Goal: Information Seeking & Learning: Find specific page/section

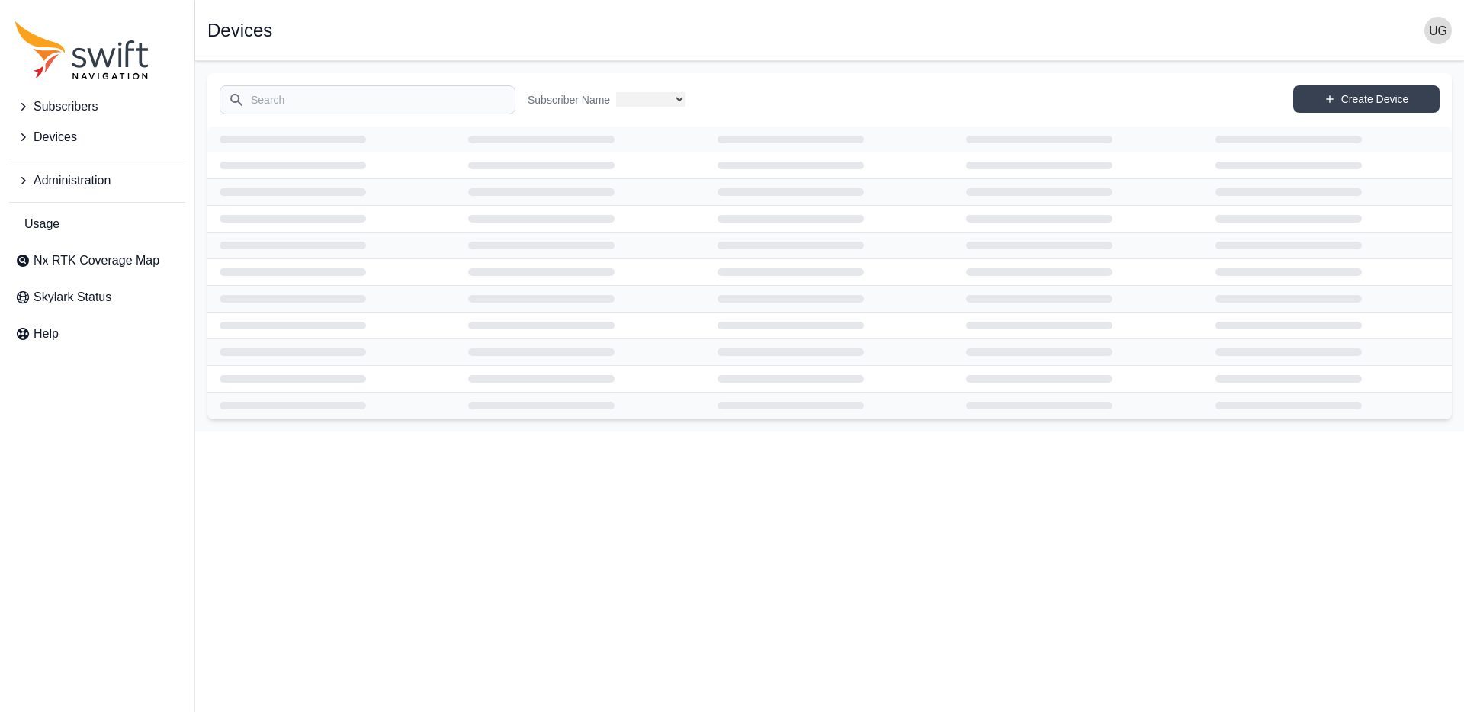
select select "3b15b43b-1669-4ed1-98a2-52b11d9c3b06"
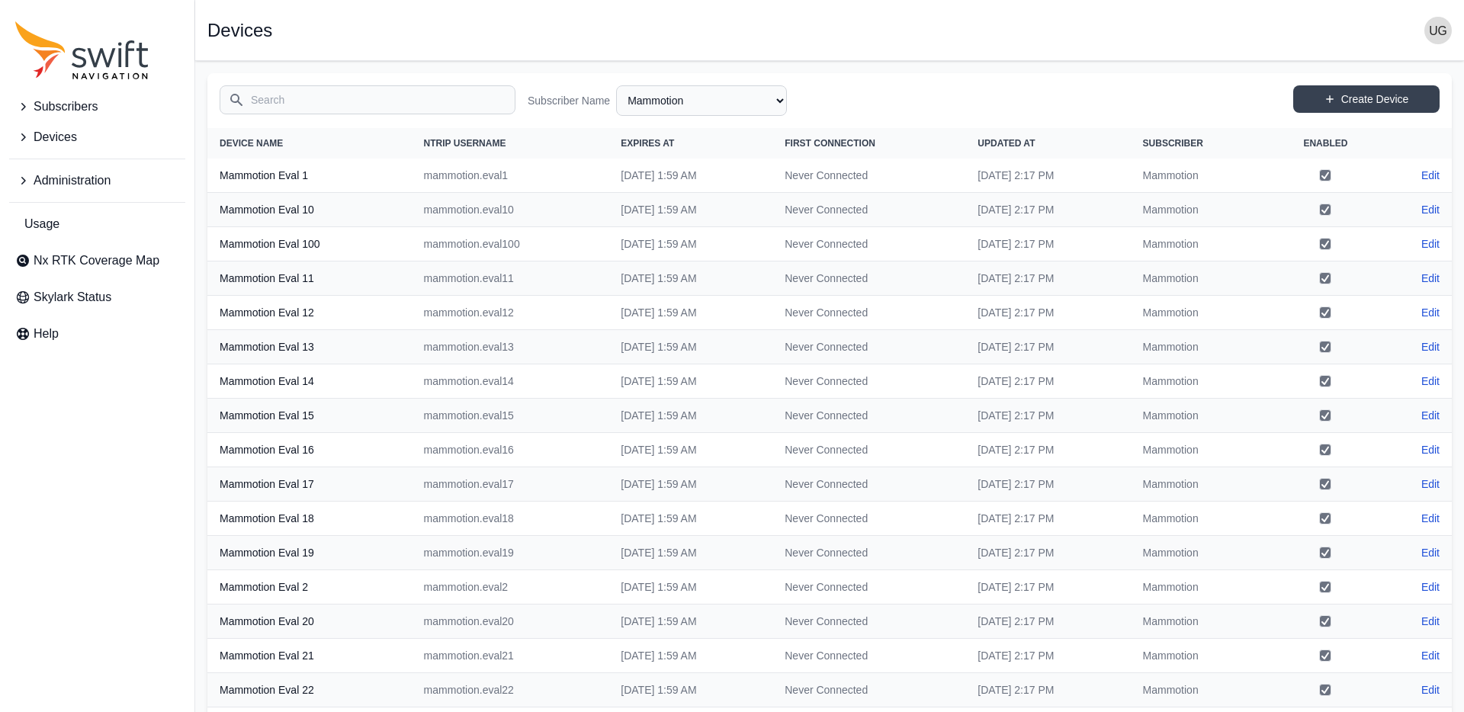
click at [27, 96] on button "Subscribers" at bounding box center [97, 106] width 176 height 30
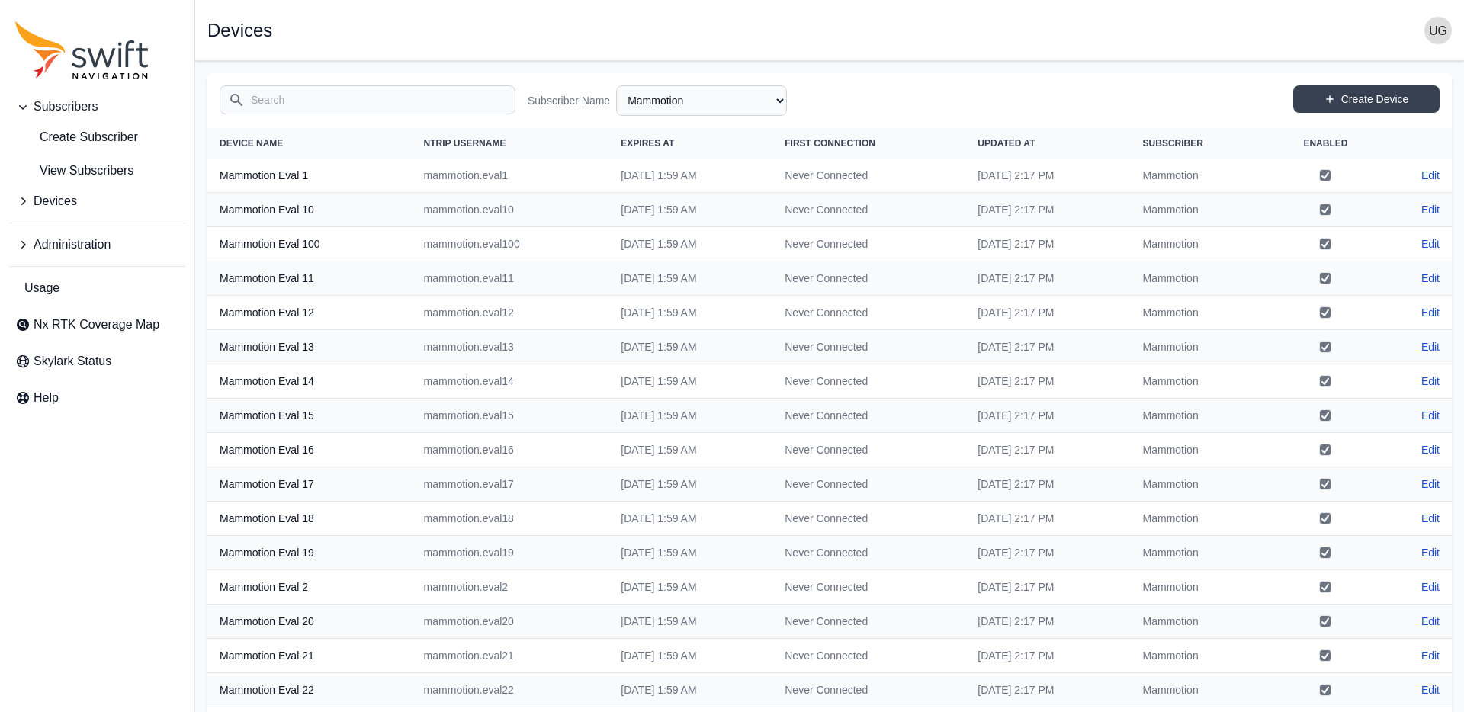
click at [1433, 35] on img "button" at bounding box center [1437, 30] width 27 height 27
click at [1336, 184] on link "Sign out" at bounding box center [1378, 184] width 171 height 27
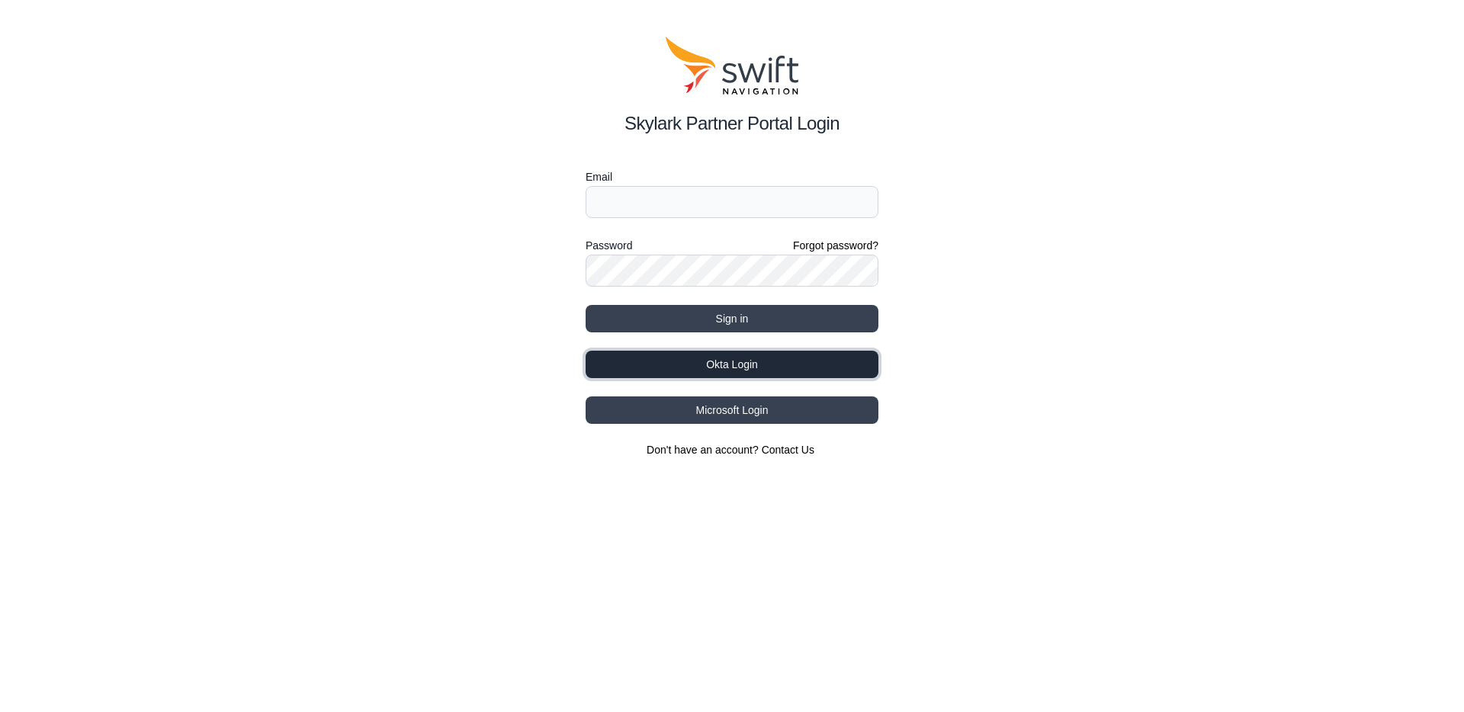
click at [747, 361] on button "Okta Login" at bounding box center [731, 364] width 293 height 27
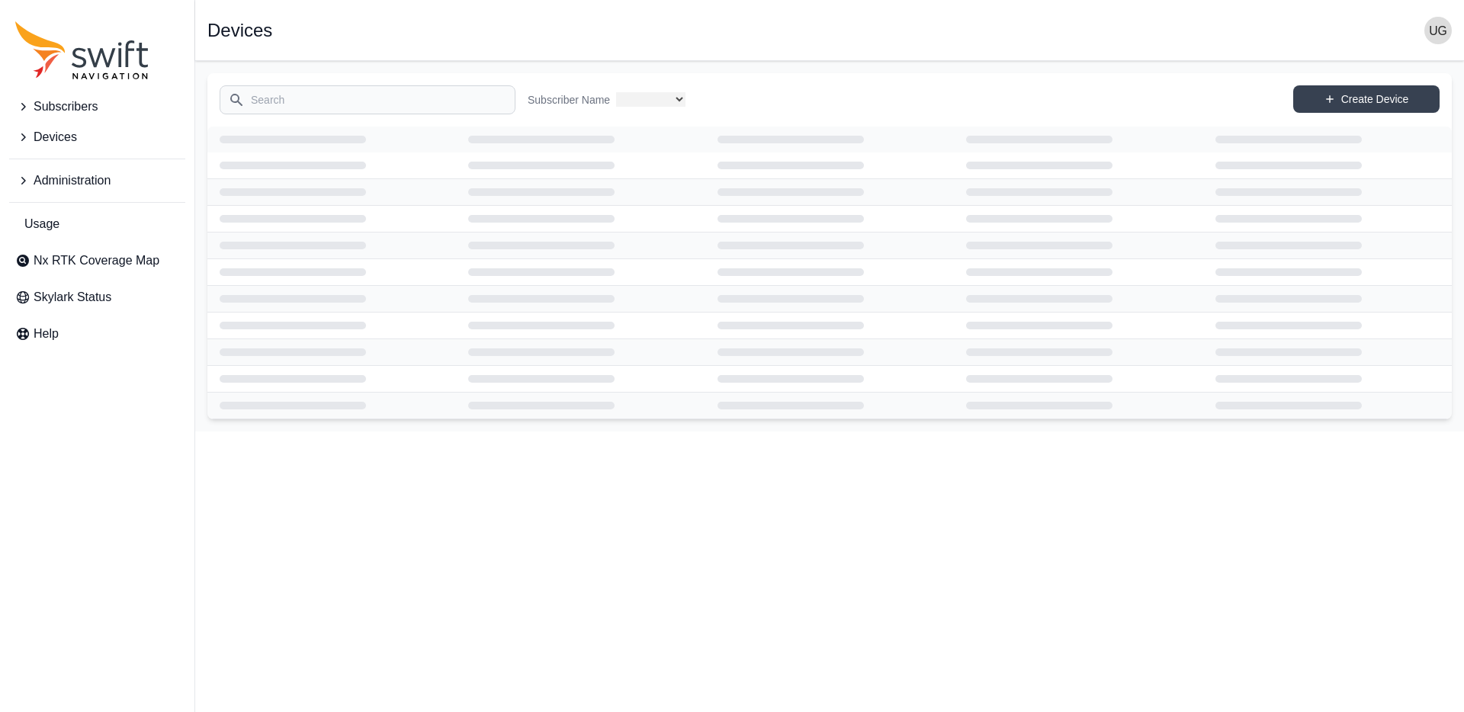
select select
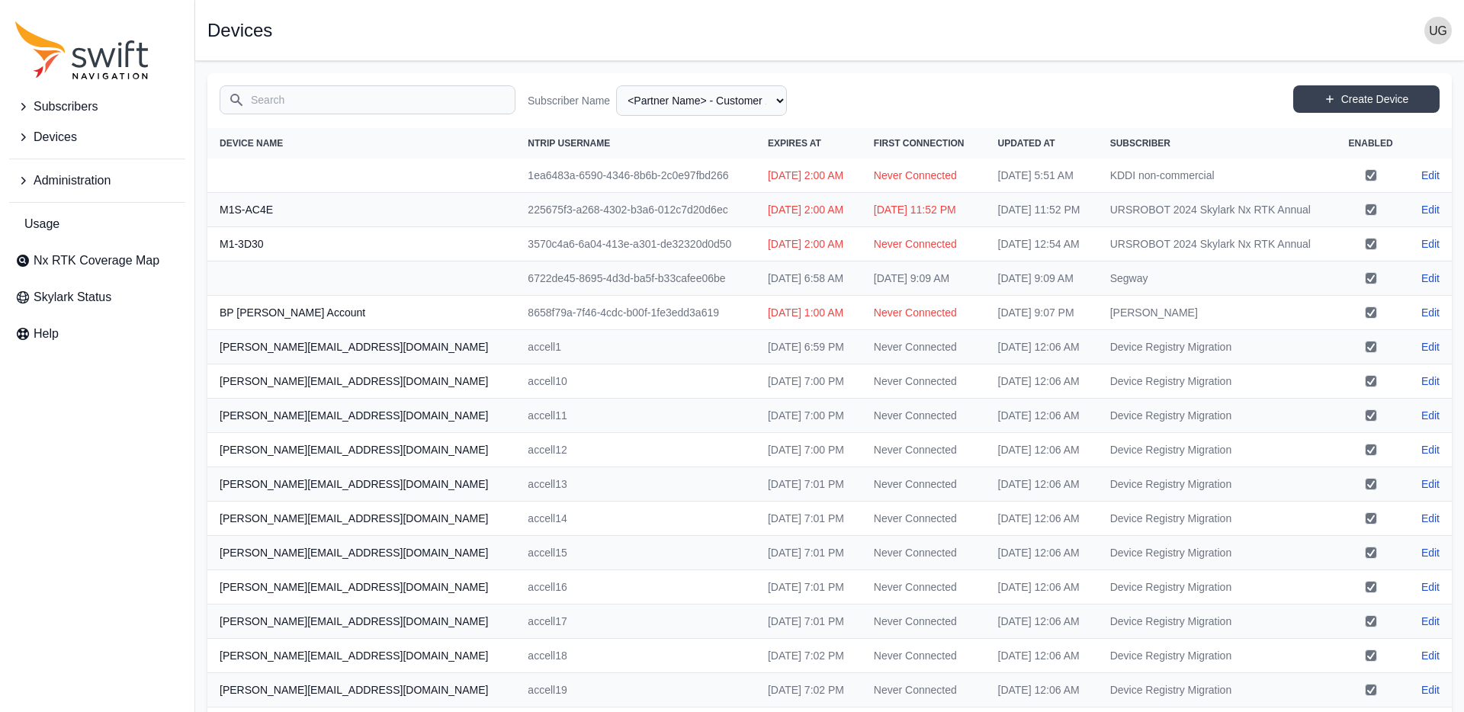
click at [24, 105] on icon "Sidenav" at bounding box center [22, 106] width 15 height 15
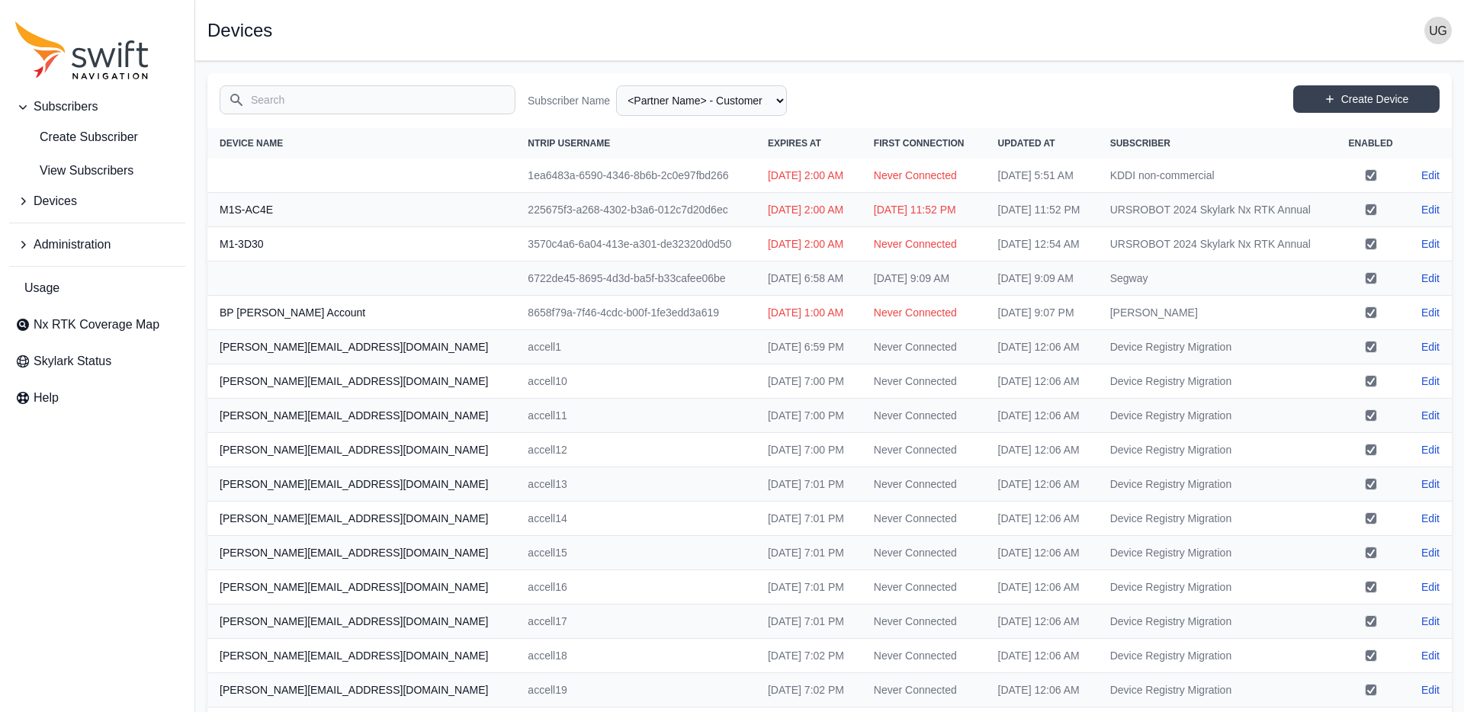
click at [22, 204] on icon "Sidenav" at bounding box center [22, 201] width 15 height 15
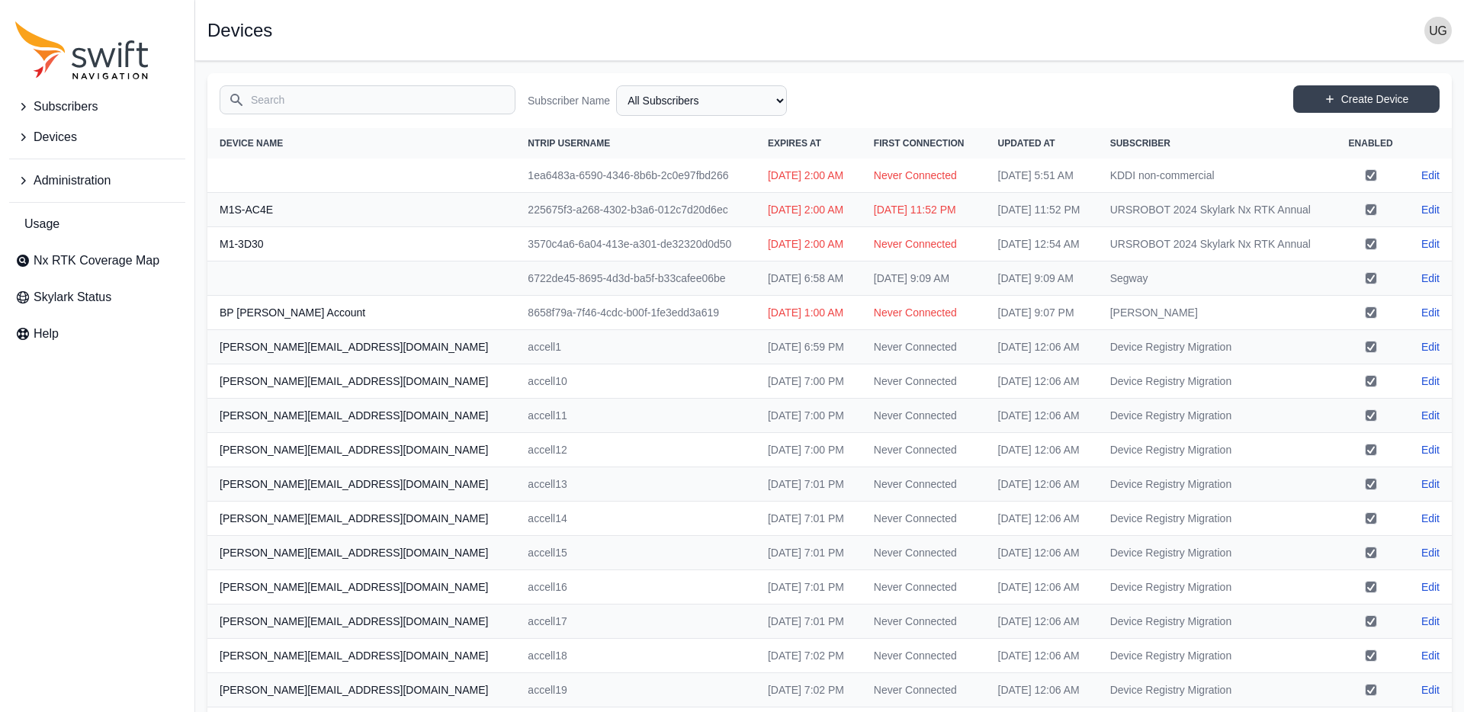
click at [27, 101] on icon "Sidenav" at bounding box center [22, 106] width 15 height 15
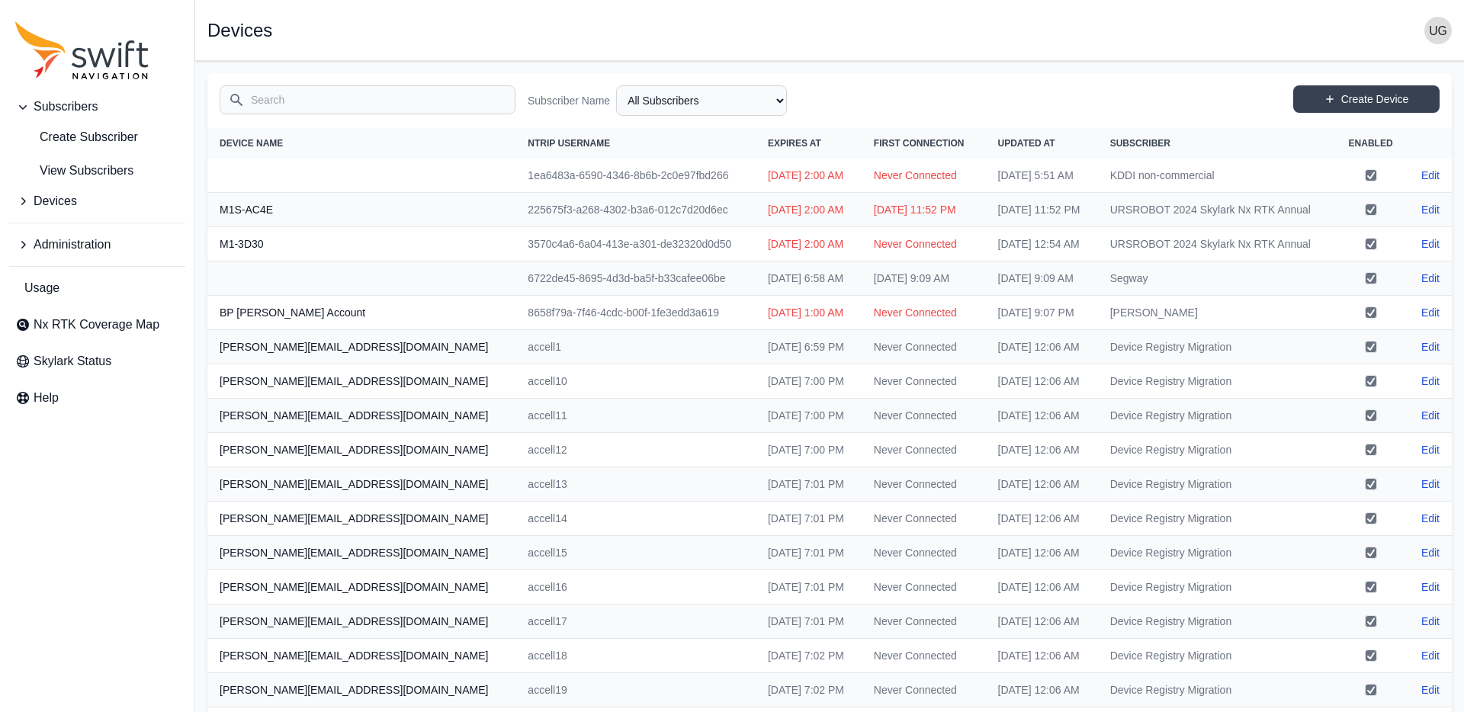
click at [27, 203] on icon "Sidenav" at bounding box center [22, 201] width 15 height 15
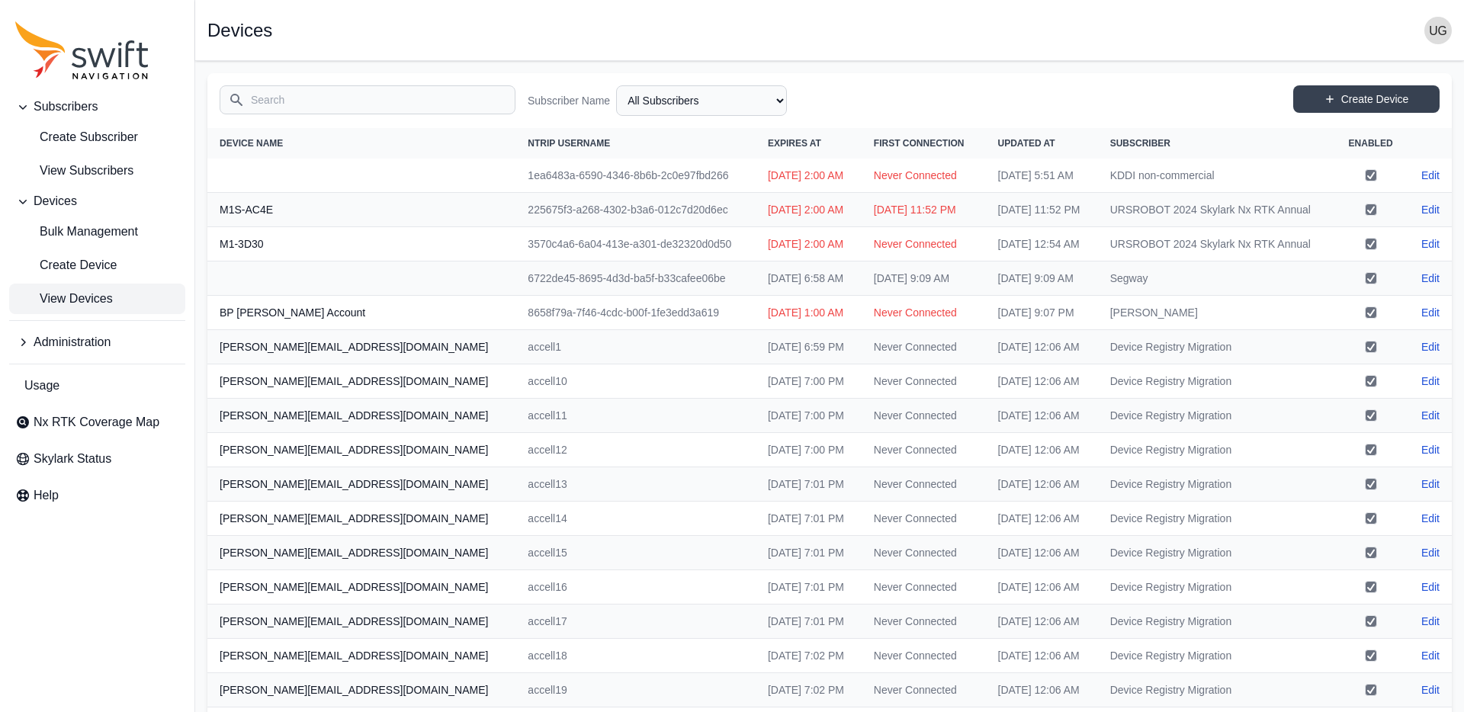
click at [20, 336] on icon "Sidenav" at bounding box center [22, 342] width 15 height 15
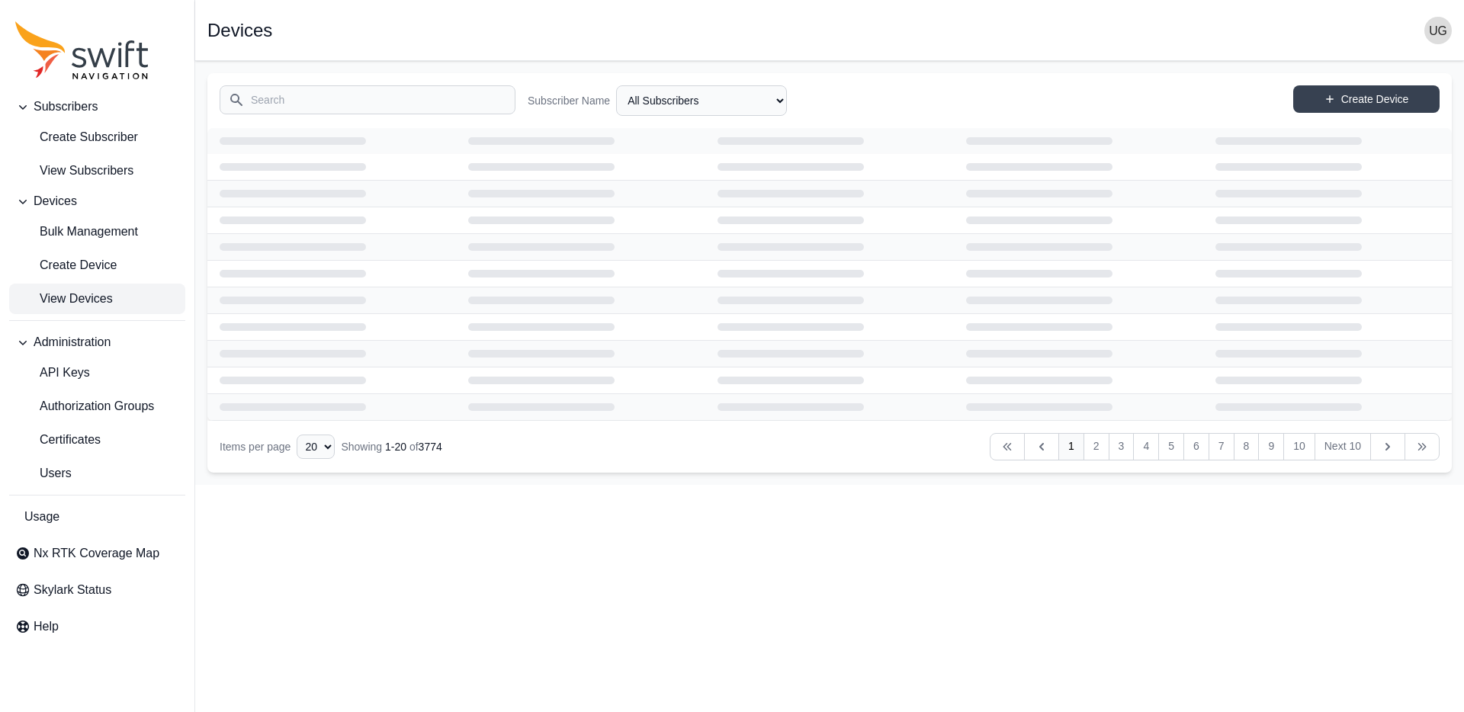
click at [342, 104] on input "Search" at bounding box center [368, 99] width 296 height 29
type input "mamm"
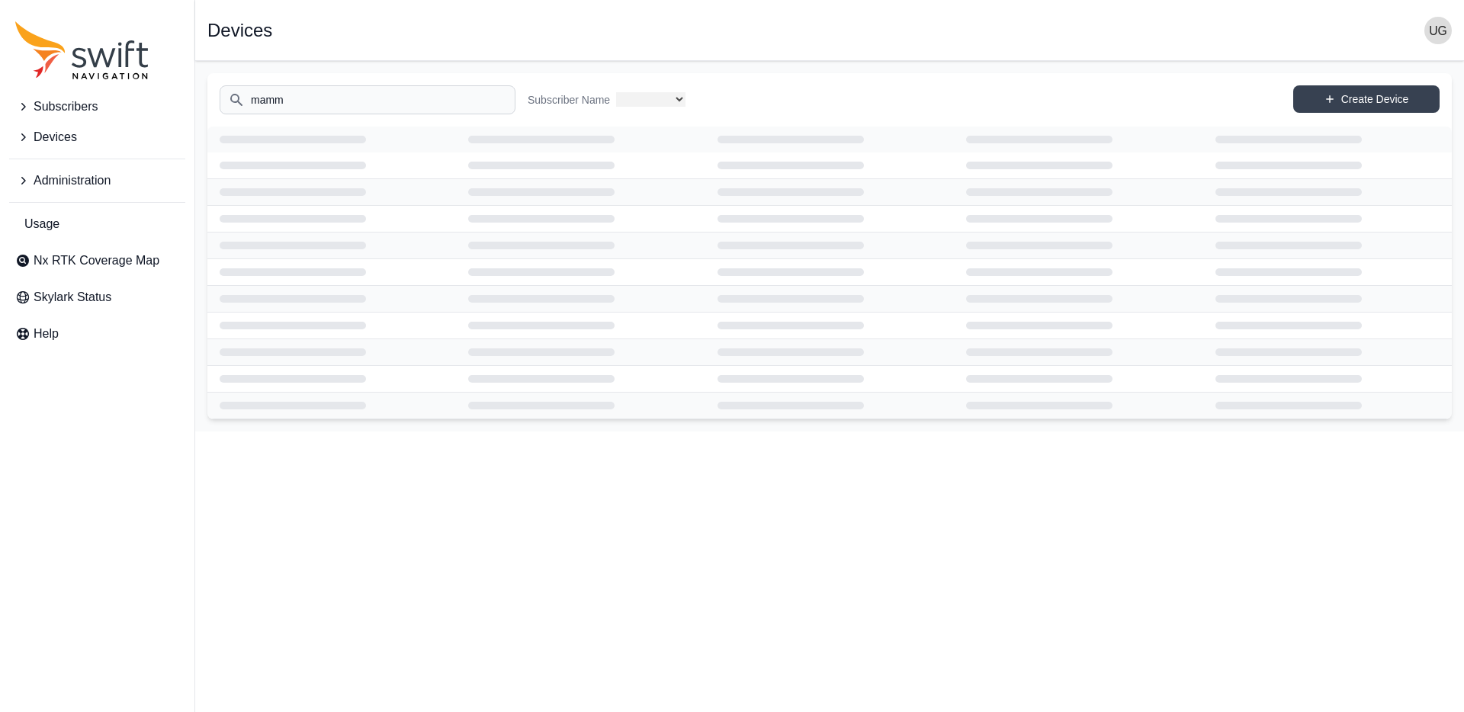
select select
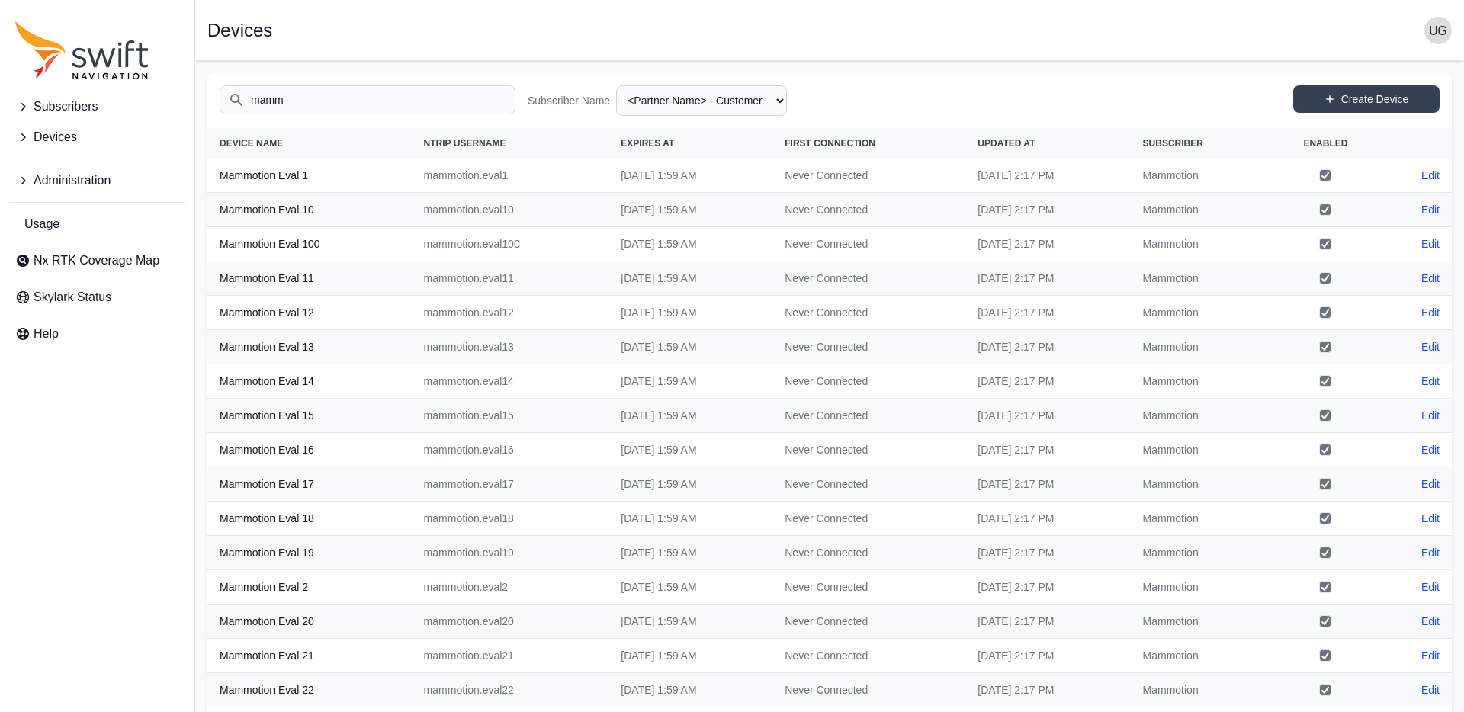
scroll to position [197, 0]
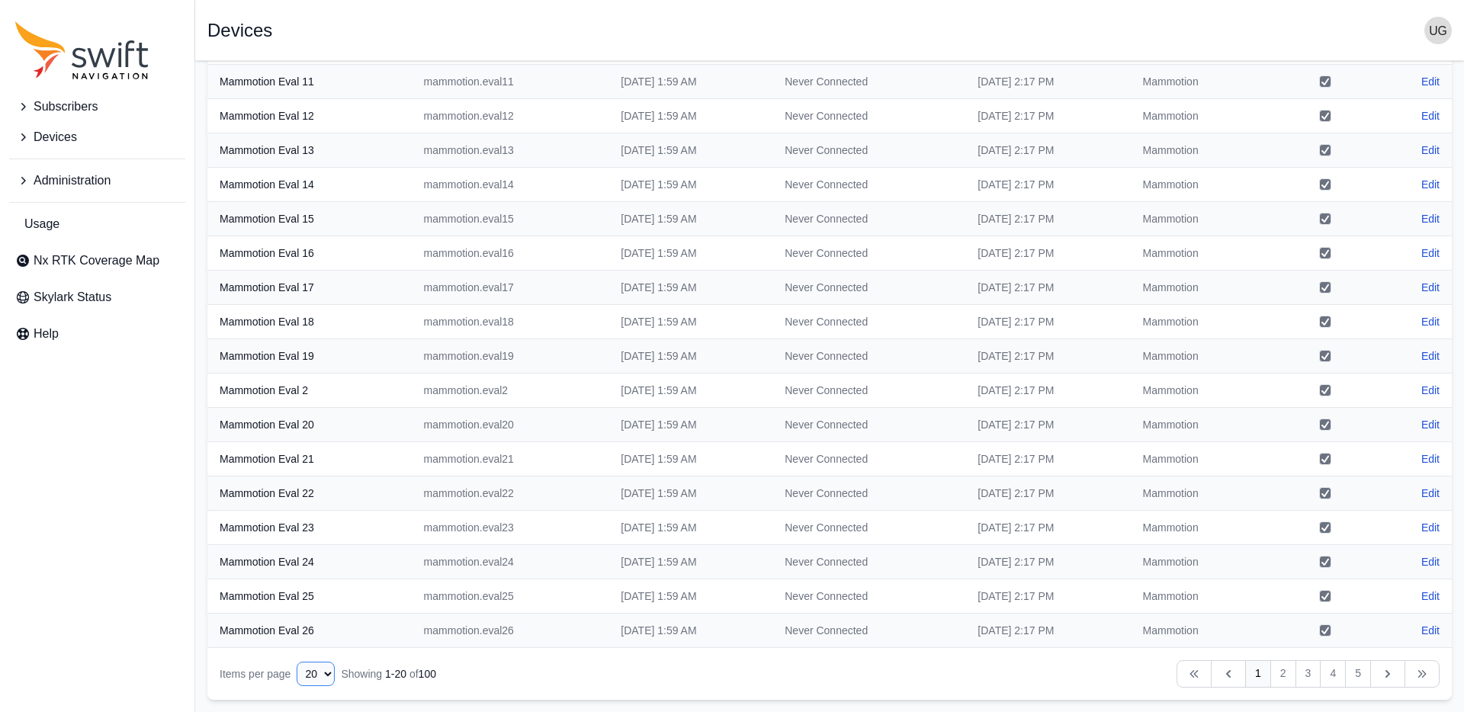
click at [313, 671] on select "10 15 20 25 50" at bounding box center [316, 674] width 38 height 24
click at [297, 662] on select "10 15 20 25 50" at bounding box center [316, 674] width 38 height 24
click at [314, 675] on select "10 15 20 25 50" at bounding box center [316, 674] width 38 height 24
select select "50"
click at [297, 686] on select "10 15 20 25 50" at bounding box center [316, 674] width 38 height 24
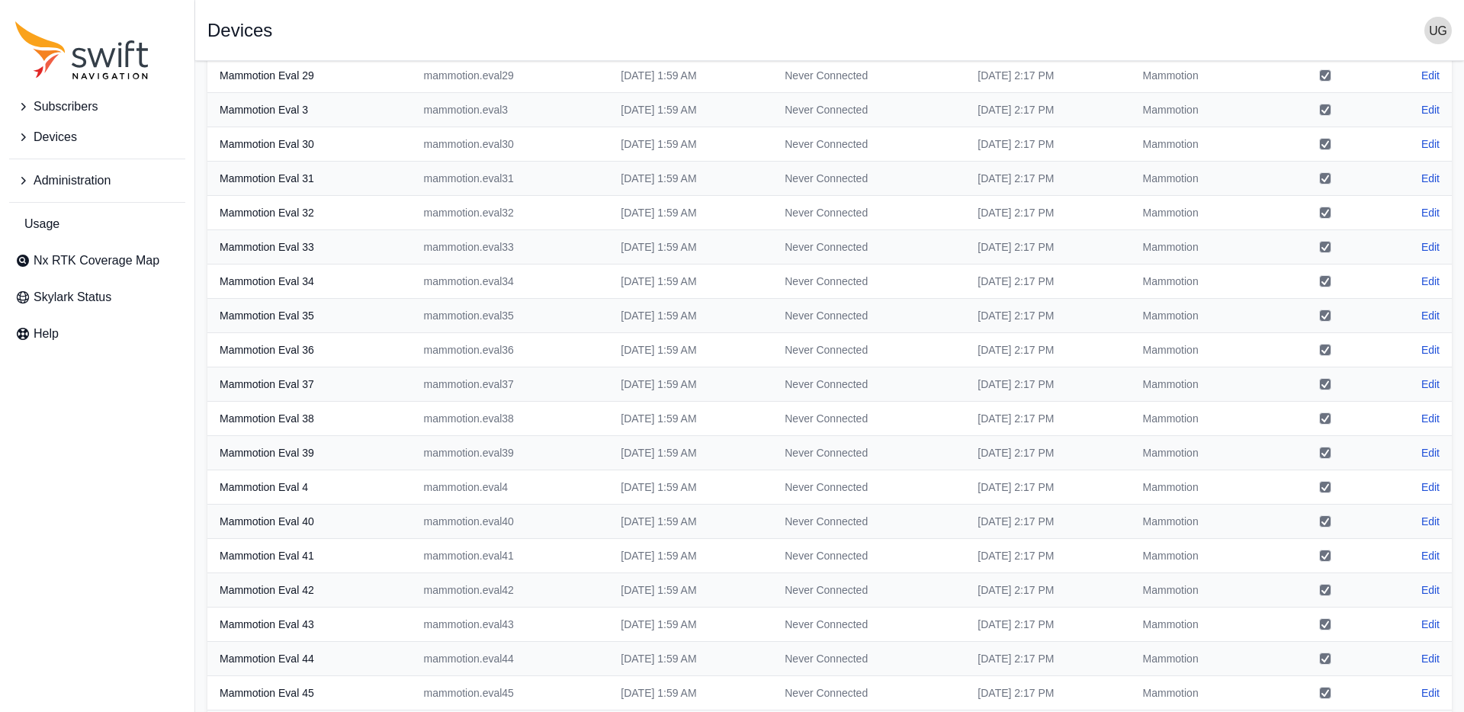
scroll to position [1226, 0]
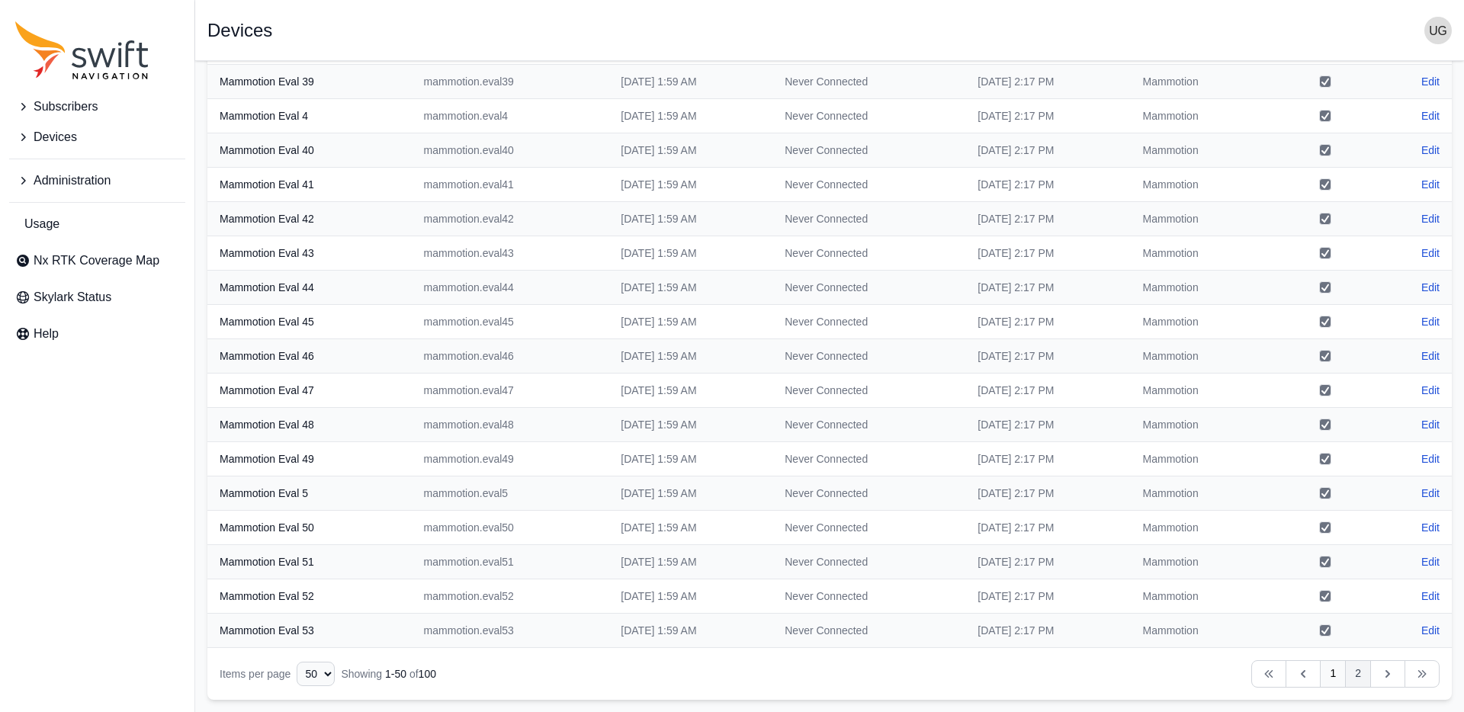
click at [1359, 675] on link "2" at bounding box center [1358, 673] width 26 height 27
click at [31, 104] on button "Subscribers" at bounding box center [97, 106] width 176 height 30
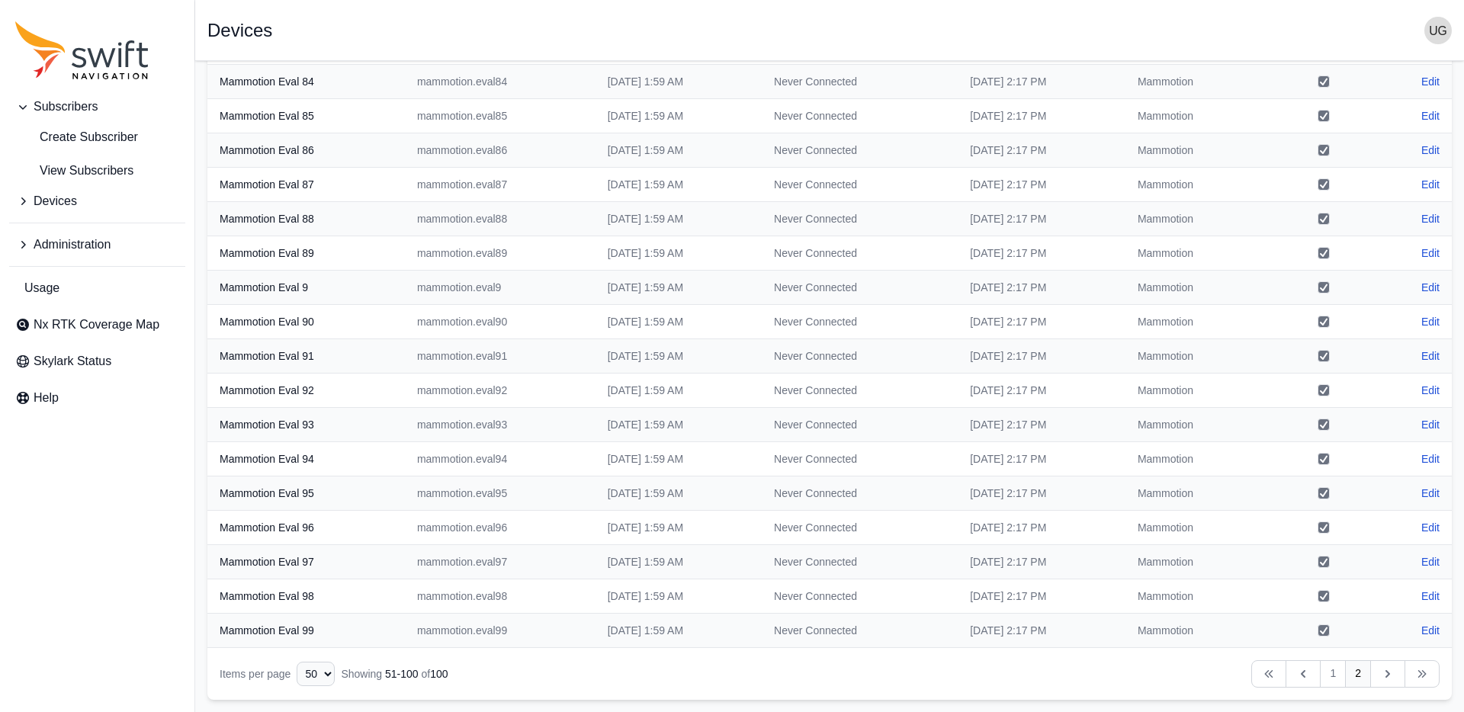
click at [19, 200] on icon "Sidenav" at bounding box center [22, 201] width 15 height 15
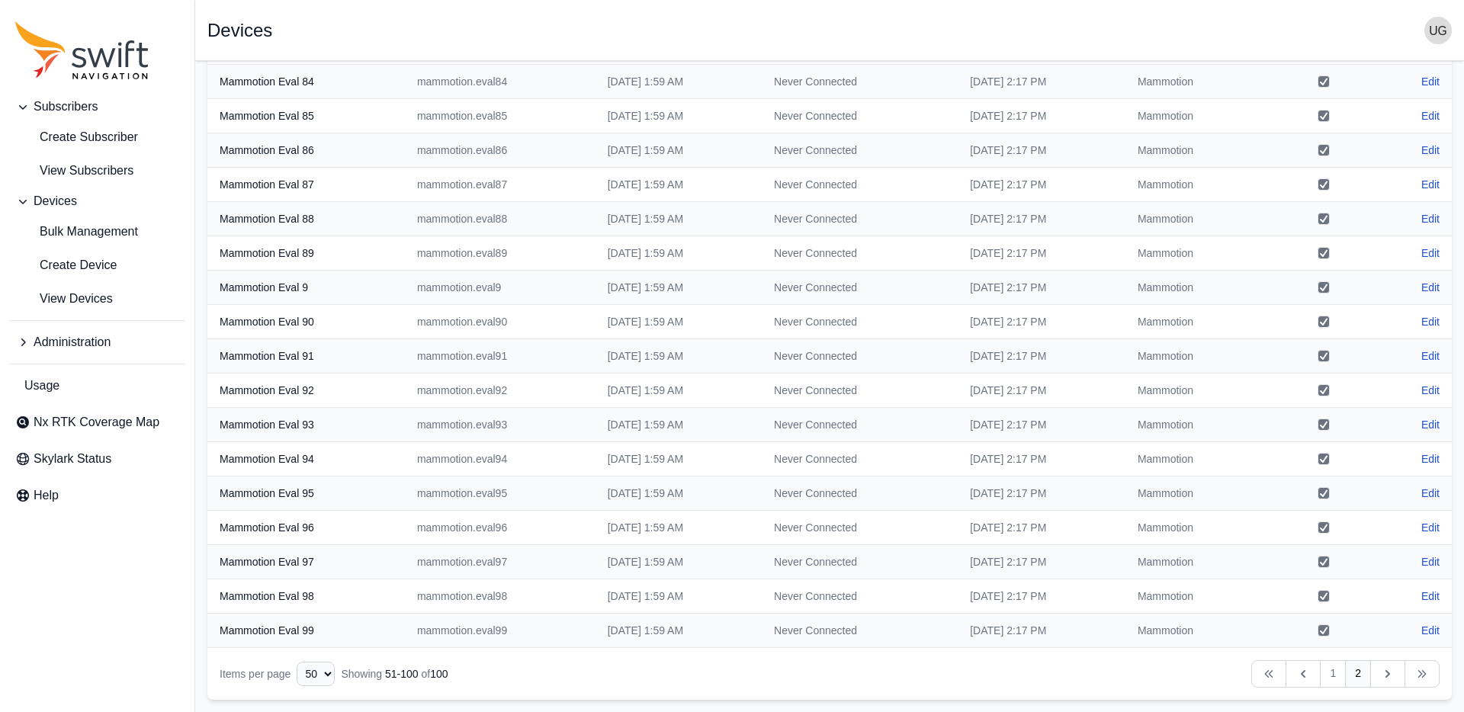
click at [35, 342] on span "Administration" at bounding box center [72, 342] width 77 height 18
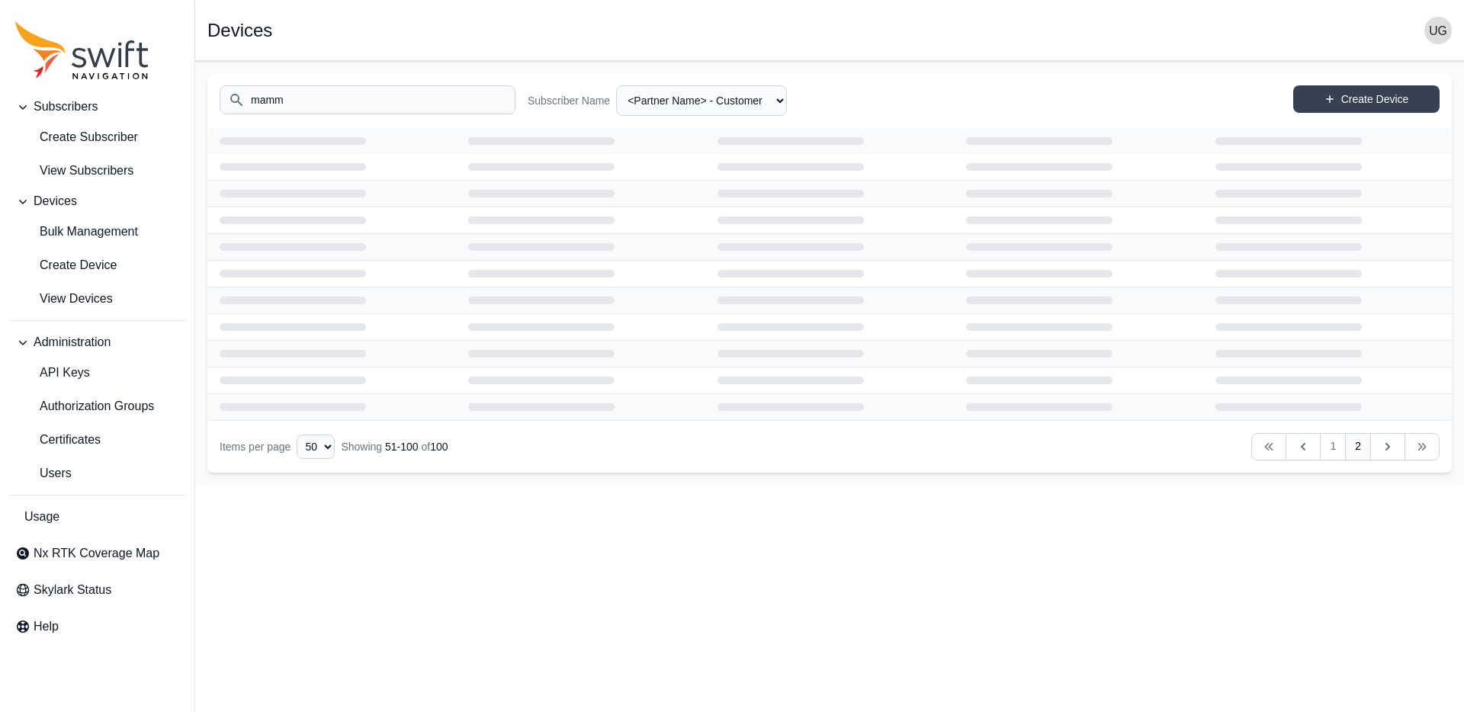
click at [338, 98] on input "mamm" at bounding box center [368, 99] width 296 height 29
click at [319, 98] on input "mamm" at bounding box center [368, 99] width 296 height 29
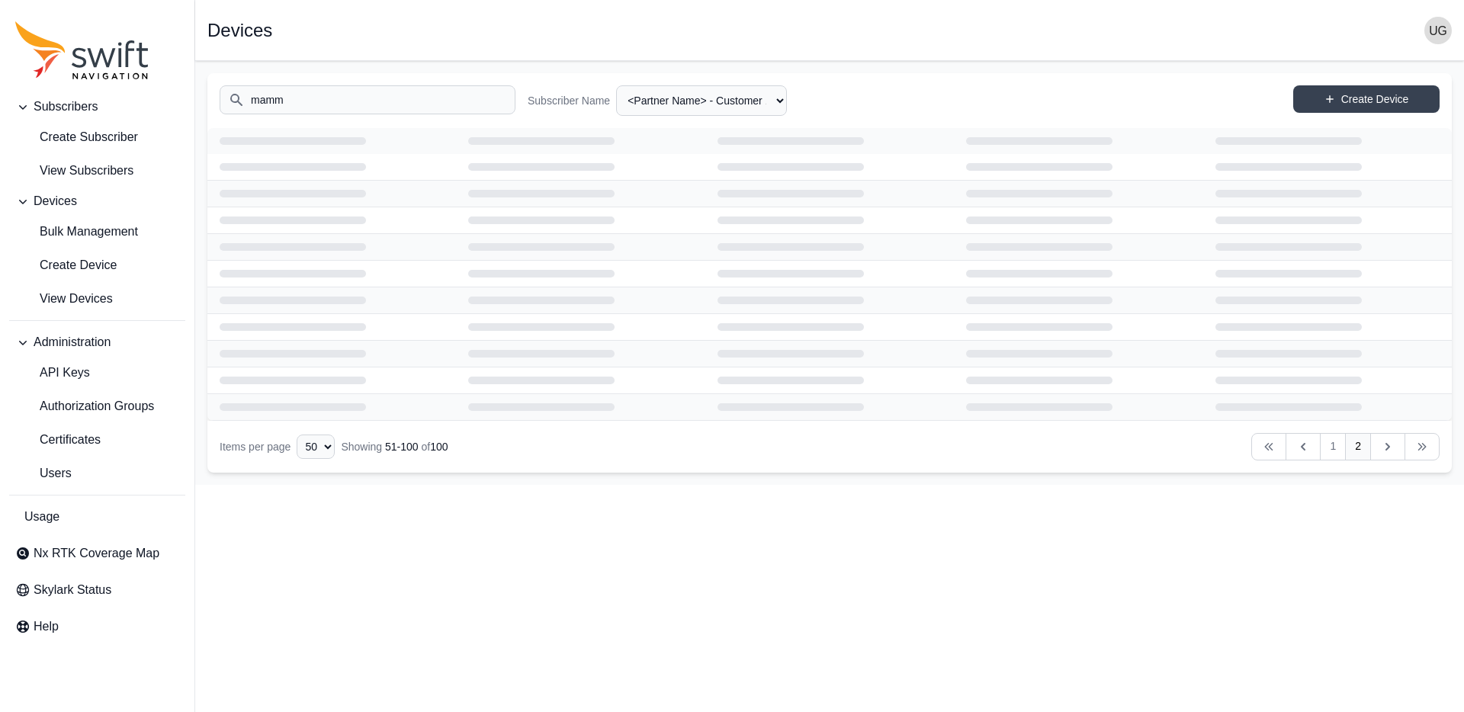
click at [319, 98] on input "mamm" at bounding box center [368, 99] width 296 height 29
type input "deepup"
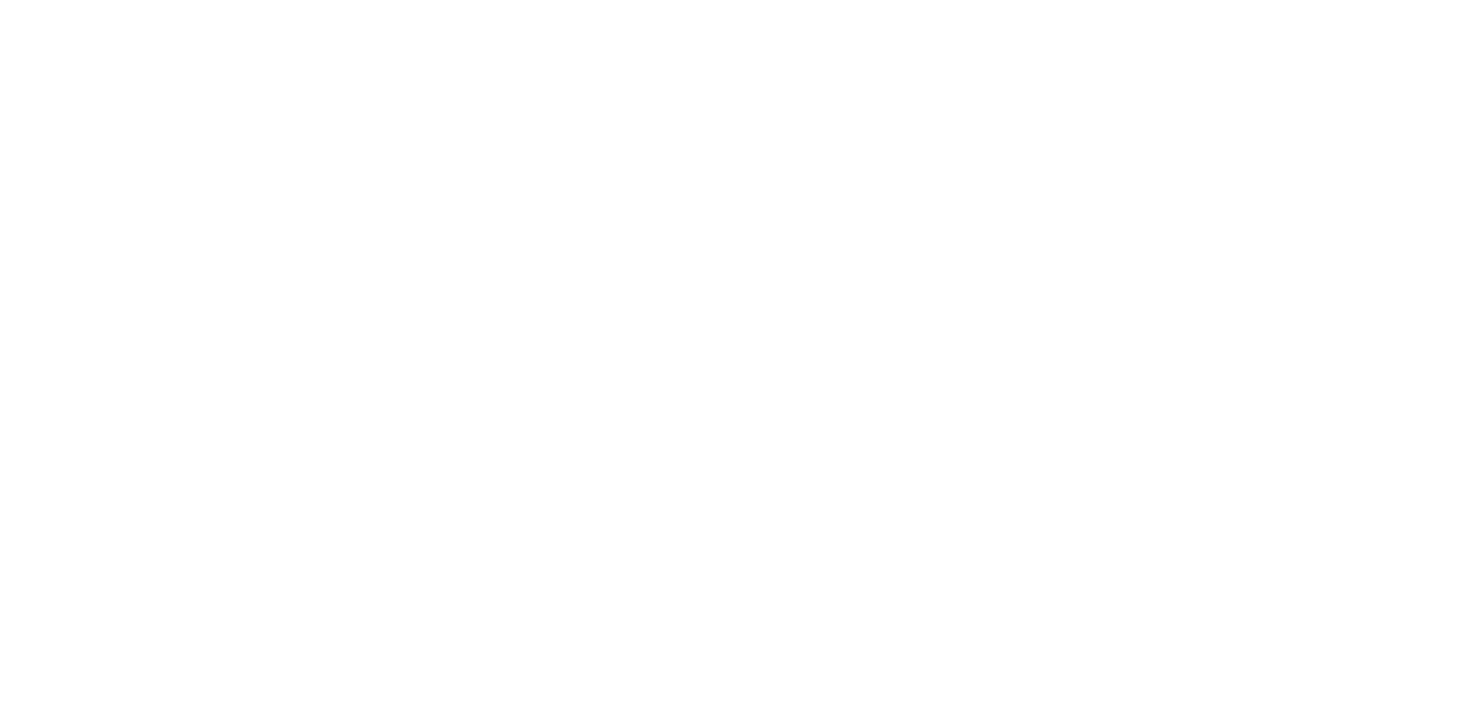
select select
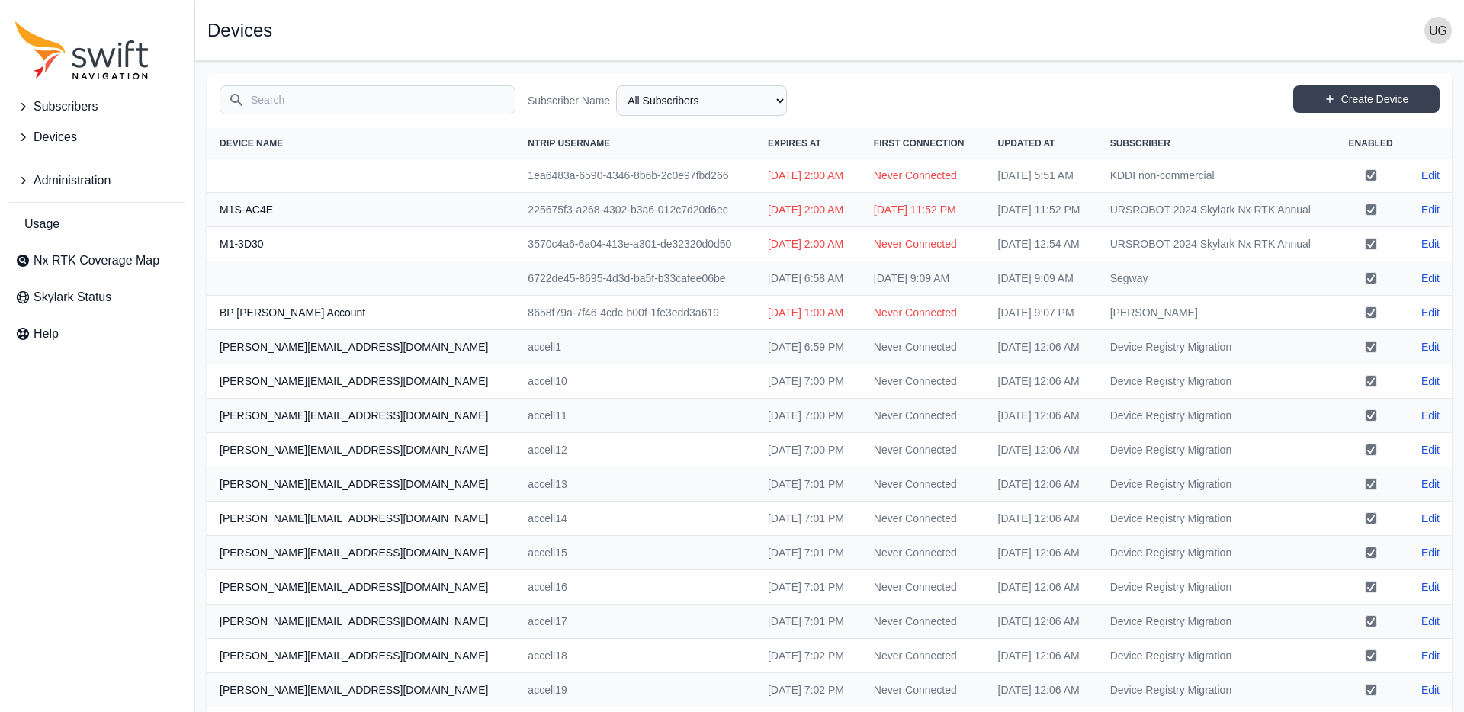
click at [369, 106] on input "Search" at bounding box center [368, 99] width 296 height 29
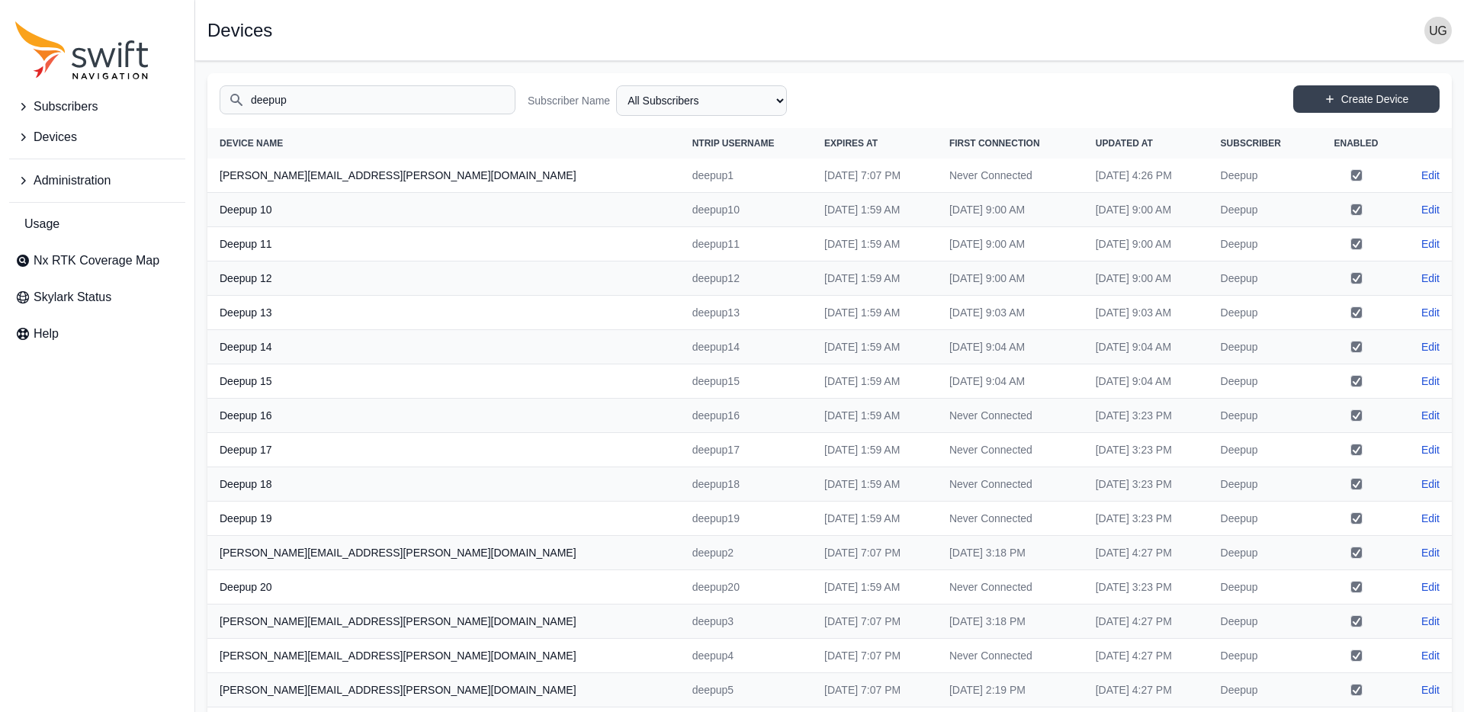
click at [303, 99] on input "deepup" at bounding box center [368, 99] width 296 height 29
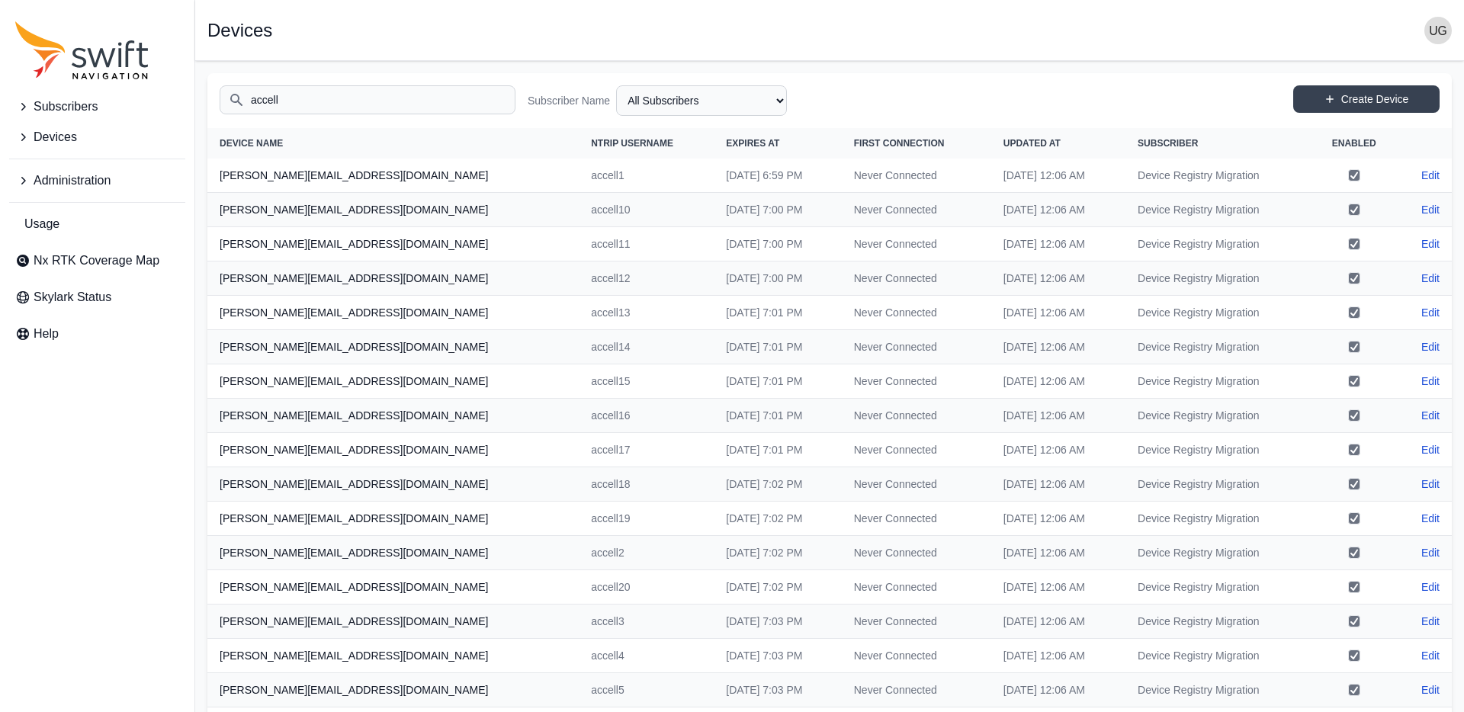
type input "accell"
